Goal: Task Accomplishment & Management: Use online tool/utility

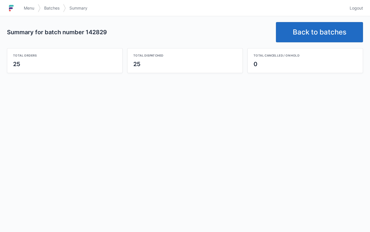
click at [314, 29] on link "Back to batches" at bounding box center [319, 32] width 87 height 20
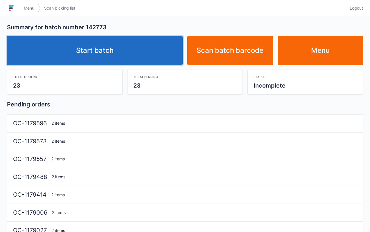
click at [140, 55] on link "Start batch" at bounding box center [95, 50] width 176 height 29
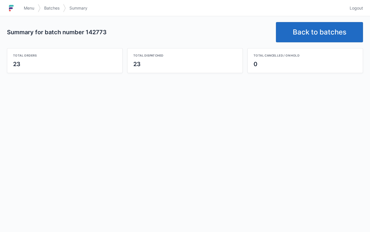
click at [308, 34] on link "Back to batches" at bounding box center [319, 32] width 87 height 20
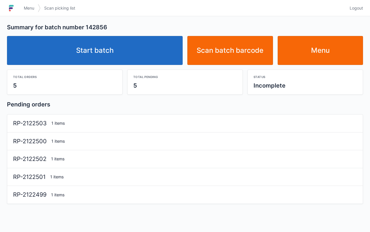
click at [149, 57] on link "Start batch" at bounding box center [95, 50] width 176 height 29
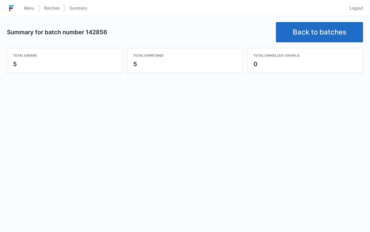
click at [316, 30] on link "Back to batches" at bounding box center [319, 32] width 87 height 20
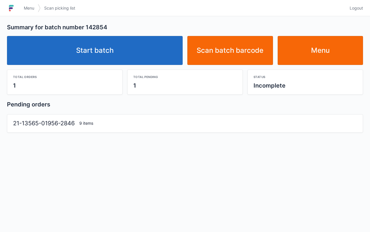
click at [156, 53] on link "Start batch" at bounding box center [95, 50] width 176 height 29
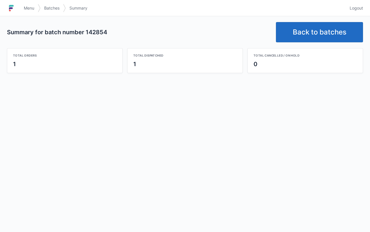
click at [304, 30] on link "Back to batches" at bounding box center [319, 32] width 87 height 20
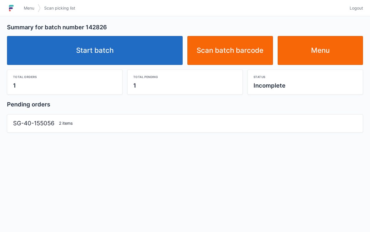
click at [144, 55] on link "Start batch" at bounding box center [95, 50] width 176 height 29
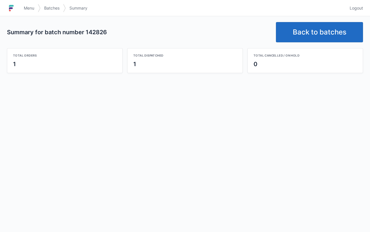
click at [299, 31] on link "Back to batches" at bounding box center [319, 32] width 87 height 20
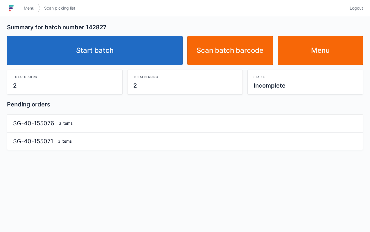
click at [117, 56] on link "Start batch" at bounding box center [95, 50] width 176 height 29
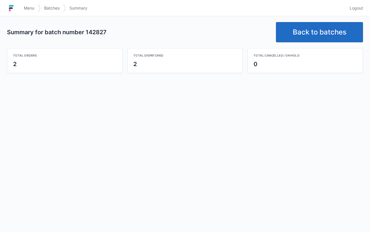
click at [314, 29] on link "Back to batches" at bounding box center [319, 32] width 87 height 20
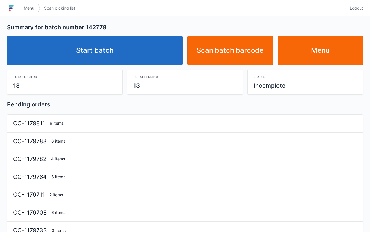
click at [134, 56] on link "Start batch" at bounding box center [95, 50] width 176 height 29
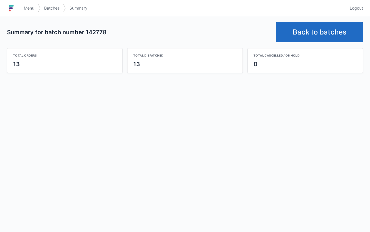
click at [318, 33] on link "Back to batches" at bounding box center [319, 32] width 87 height 20
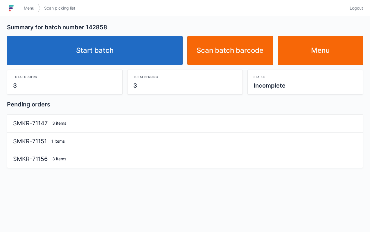
click at [151, 44] on link "Start batch" at bounding box center [95, 50] width 176 height 29
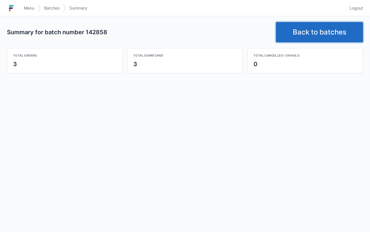
click at [318, 36] on link "Back to batches" at bounding box center [319, 32] width 87 height 20
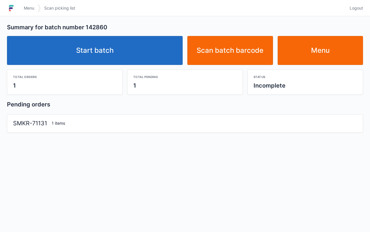
click at [141, 51] on link "Start batch" at bounding box center [95, 50] width 176 height 29
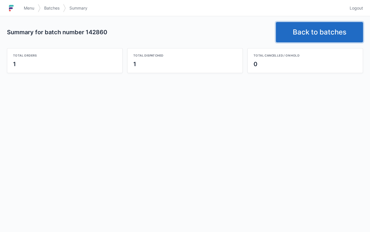
click at [310, 41] on link "Back to batches" at bounding box center [319, 32] width 87 height 20
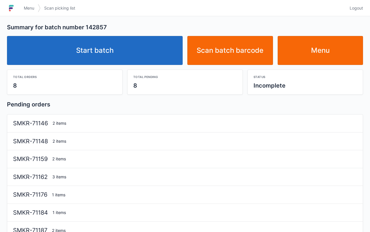
click at [144, 46] on link "Start batch" at bounding box center [95, 50] width 176 height 29
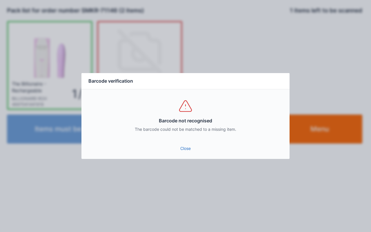
click at [186, 149] on link "Close" at bounding box center [185, 148] width 199 height 10
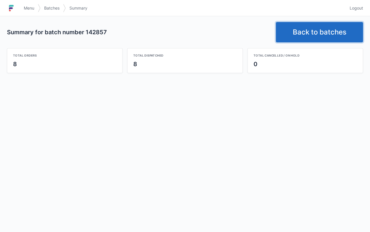
click at [320, 31] on link "Back to batches" at bounding box center [319, 32] width 87 height 20
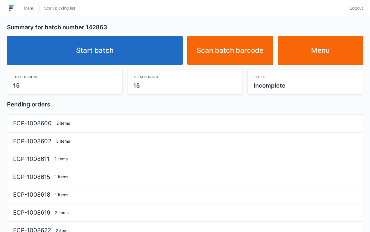
click at [146, 46] on link "Start batch" at bounding box center [95, 50] width 176 height 29
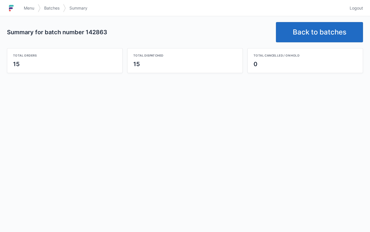
click at [307, 26] on link "Back to batches" at bounding box center [319, 32] width 87 height 20
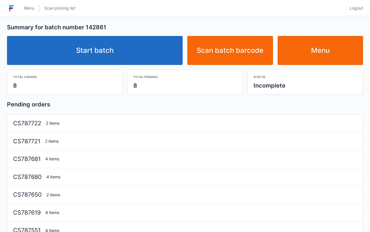
click at [146, 49] on link "Start batch" at bounding box center [95, 50] width 176 height 29
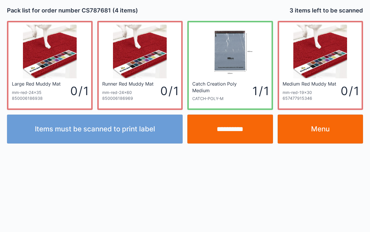
click at [230, 135] on input "**********" at bounding box center [230, 129] width 86 height 29
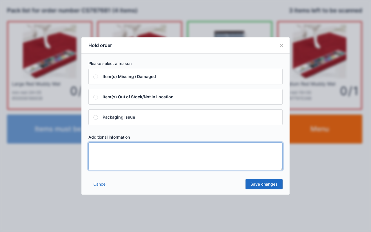
click at [188, 157] on textarea at bounding box center [186, 156] width 194 height 28
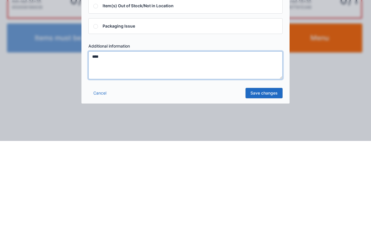
type textarea "****"
click at [274, 184] on link "Save changes" at bounding box center [264, 184] width 37 height 10
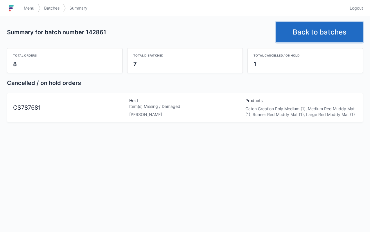
click at [320, 32] on link "Back to batches" at bounding box center [319, 32] width 87 height 20
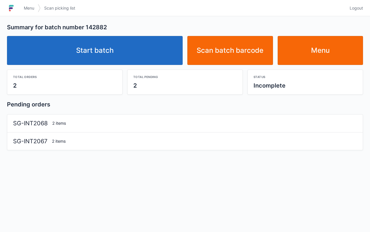
click at [137, 52] on link "Start batch" at bounding box center [95, 50] width 176 height 29
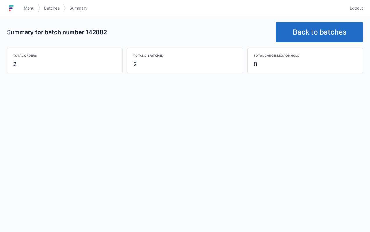
click at [316, 35] on link "Back to batches" at bounding box center [319, 32] width 87 height 20
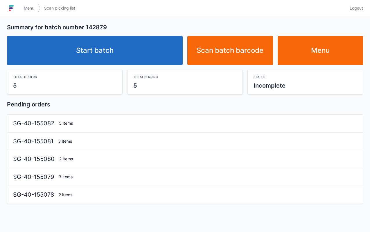
click at [133, 59] on link "Start batch" at bounding box center [95, 50] width 176 height 29
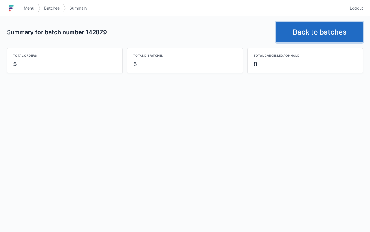
click at [302, 35] on link "Back to batches" at bounding box center [319, 32] width 87 height 20
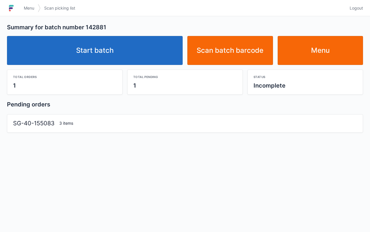
click at [149, 47] on link "Start batch" at bounding box center [95, 50] width 176 height 29
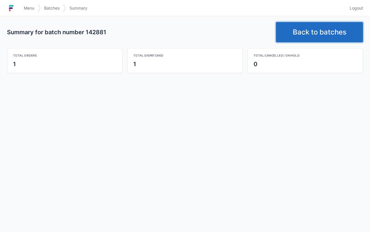
click at [345, 39] on link "Back to batches" at bounding box center [319, 32] width 87 height 20
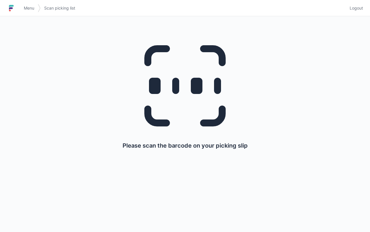
click at [33, 6] on span "Menu" at bounding box center [29, 8] width 10 height 6
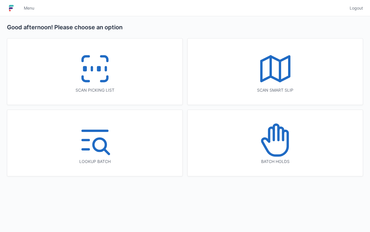
click at [302, 158] on div "Batch holds" at bounding box center [274, 143] width 175 height 66
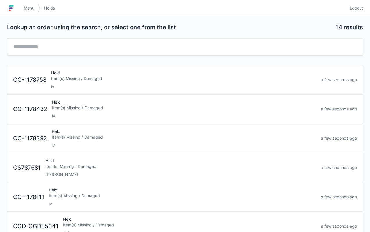
click at [174, 168] on div "Item(s) Missing / Damaged" at bounding box center [180, 167] width 271 height 6
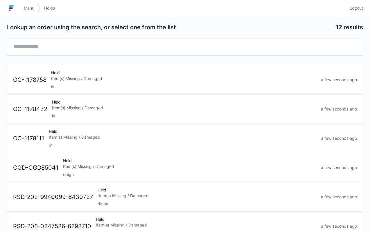
click at [29, 9] on span "Menu" at bounding box center [29, 8] width 10 height 6
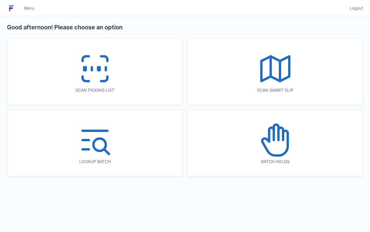
click at [121, 71] on div "Scan picking list" at bounding box center [94, 72] width 175 height 66
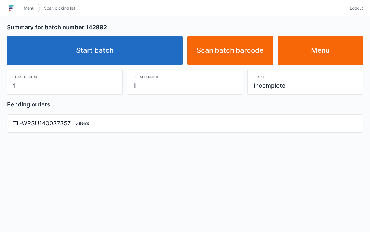
click at [140, 51] on link "Start batch" at bounding box center [95, 50] width 176 height 29
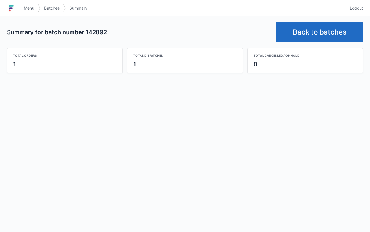
click at [331, 34] on link "Back to batches" at bounding box center [319, 32] width 87 height 20
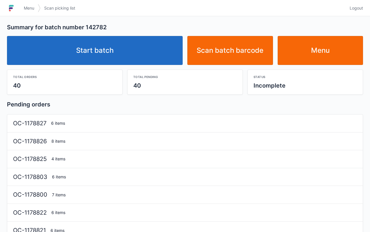
click at [150, 44] on link "Start batch" at bounding box center [95, 50] width 176 height 29
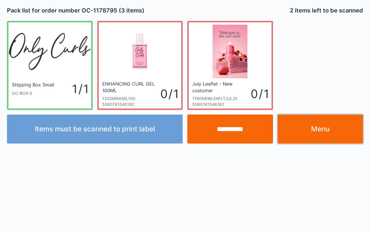
click at [330, 127] on link "Menu" at bounding box center [320, 129] width 86 height 29
